Goal: Information Seeking & Learning: Find specific fact

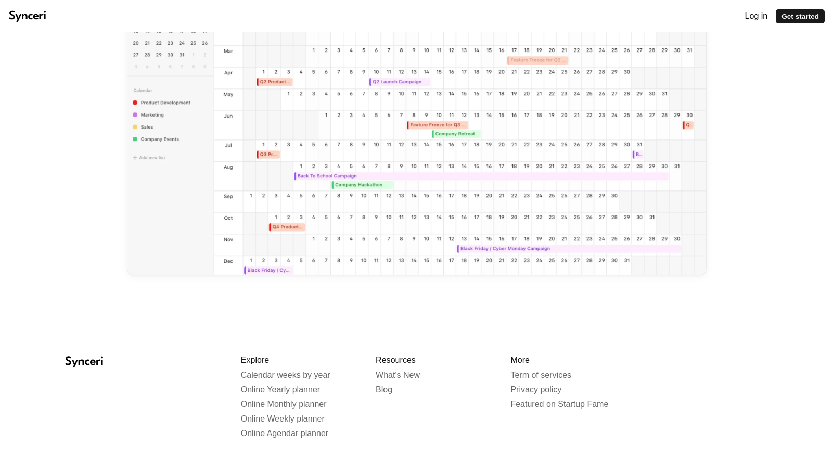
scroll to position [194, 0]
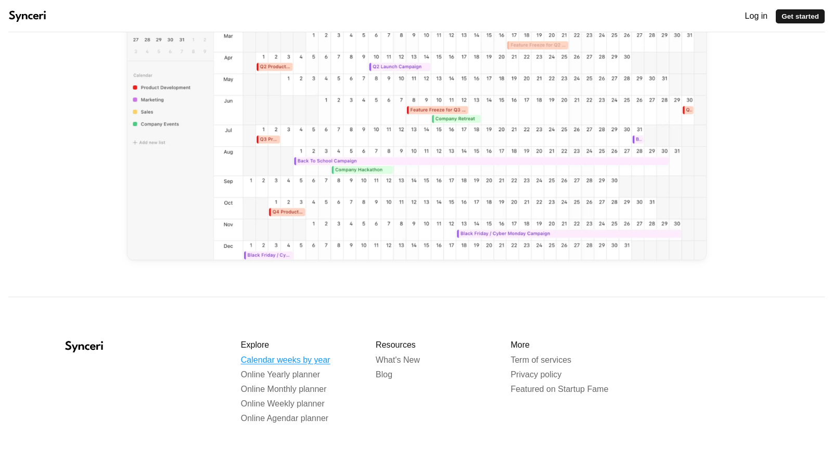
click at [299, 355] on span "Calendar weeks by year" at bounding box center [286, 359] width 90 height 9
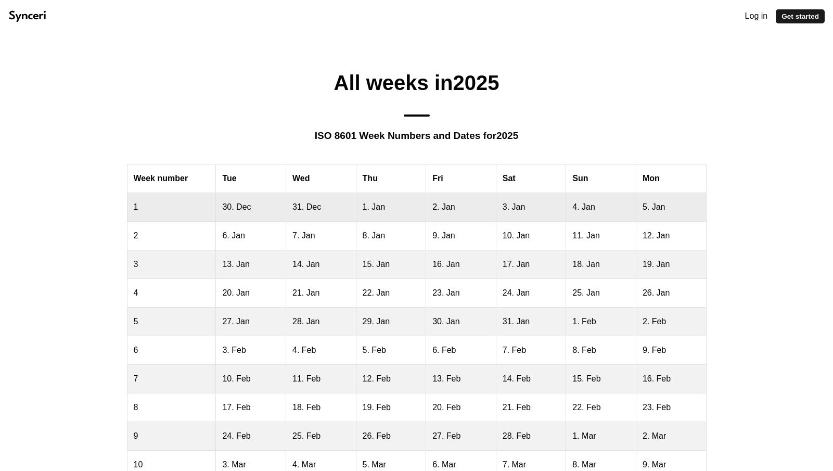
click at [390, 211] on td "1. Jan" at bounding box center [391, 207] width 70 height 29
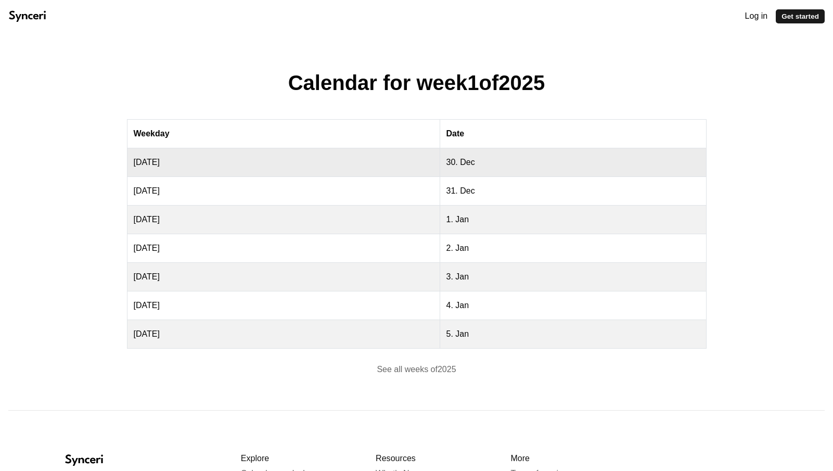
click at [504, 163] on td "30. Dec" at bounding box center [573, 162] width 266 height 29
click at [324, 176] on td "Monday" at bounding box center [283, 162] width 313 height 29
click at [185, 169] on td "Monday" at bounding box center [283, 162] width 313 height 29
click at [40, 7] on div "Log in Get started" at bounding box center [416, 16] width 833 height 32
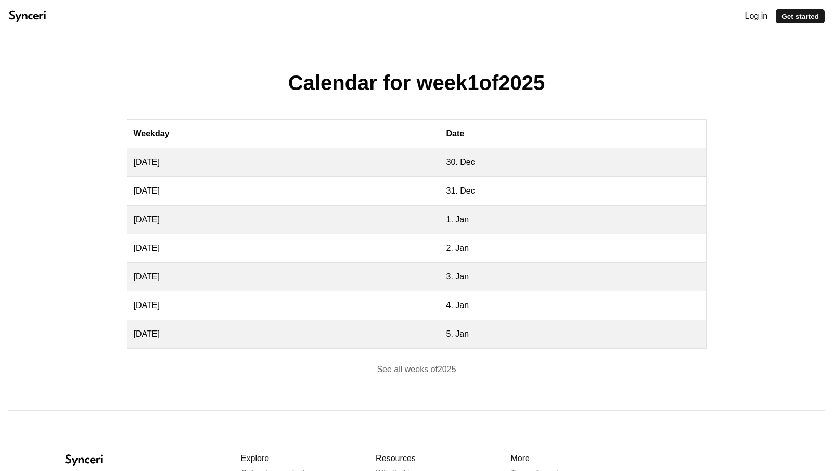
click at [22, 23] on div "Log in Get started" at bounding box center [416, 16] width 833 height 32
click at [29, 15] on icon at bounding box center [27, 16] width 37 height 11
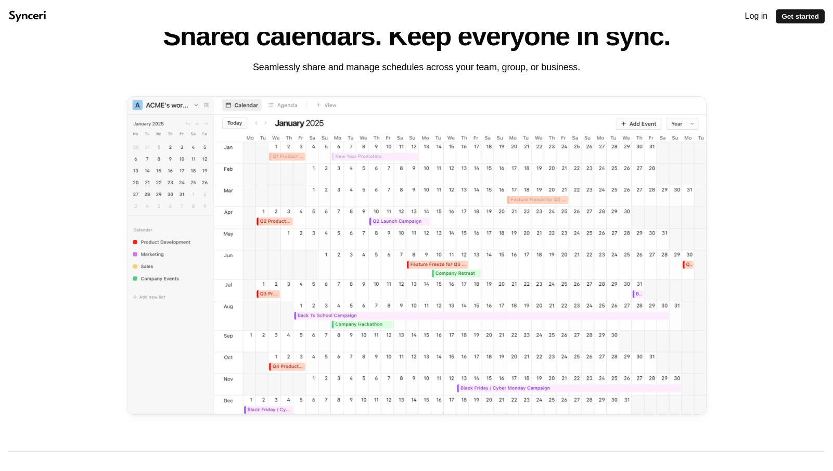
scroll to position [34, 0]
